Goal: Information Seeking & Learning: Learn about a topic

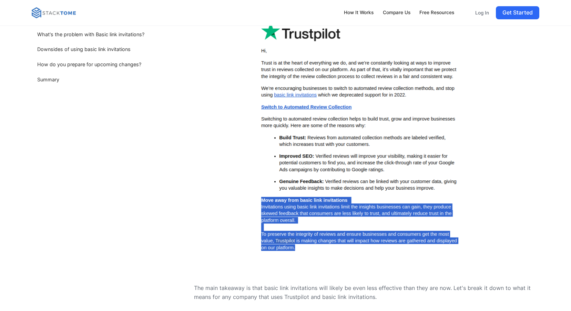
scroll to position [413, 0]
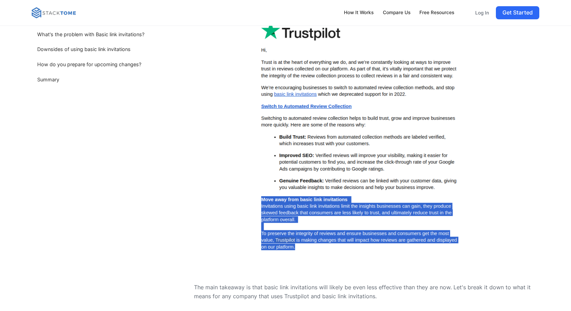
click at [300, 109] on img at bounding box center [366, 138] width 345 height 234
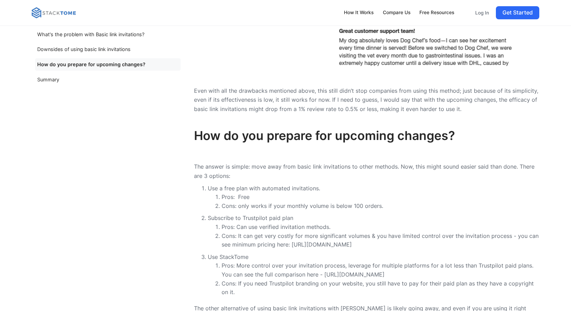
scroll to position [1378, 0]
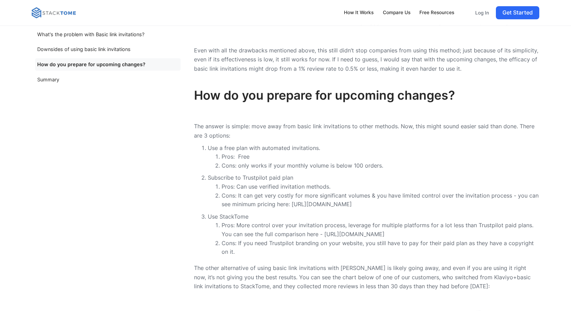
drag, startPoint x: 433, startPoint y: 237, endPoint x: 325, endPoint y: 236, distance: 108.9
click at [325, 236] on li "Pros: More control over your invitation process, leverage for multiple platform…" at bounding box center [380, 230] width 317 height 18
copy li "https://stacktome.com/compare/trustpilot"
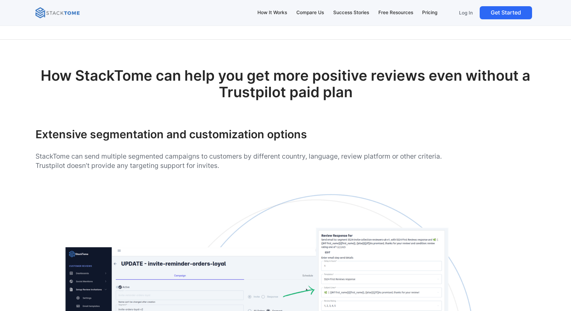
scroll to position [448, 0]
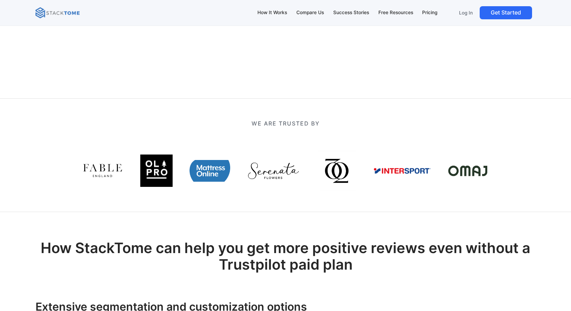
click at [112, 171] on img at bounding box center [103, 171] width 41 height 41
click at [232, 167] on div at bounding box center [285, 171] width 405 height 41
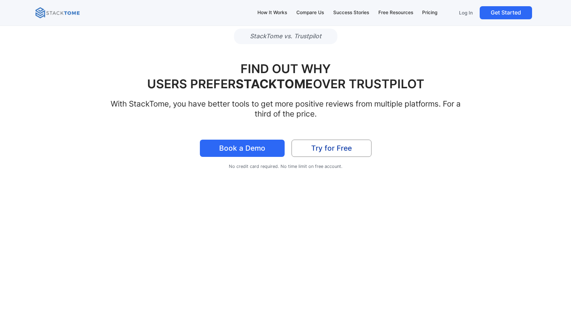
scroll to position [0, 0]
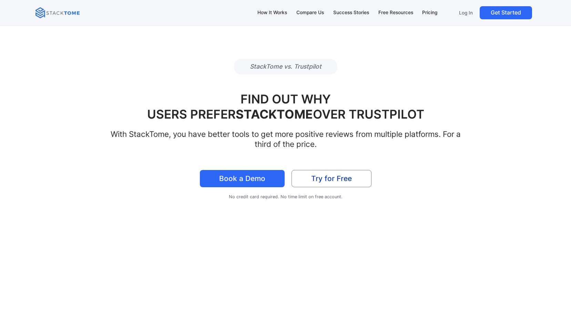
drag, startPoint x: 293, startPoint y: 64, endPoint x: 260, endPoint y: 3, distance: 69.7
click at [293, 64] on p "StackTome vs. Trustpilot" at bounding box center [285, 67] width 103 height 16
click at [276, 13] on div "How It Works" at bounding box center [272, 13] width 30 height 8
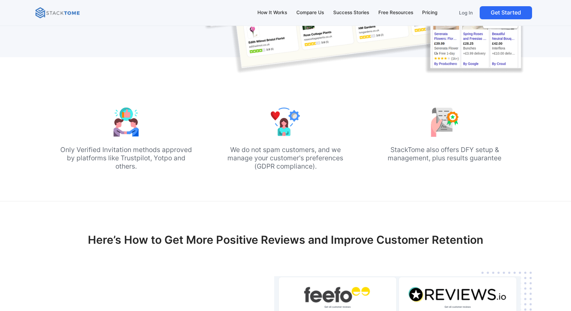
scroll to position [531, 0]
